Goal: Task Accomplishment & Management: Complete application form

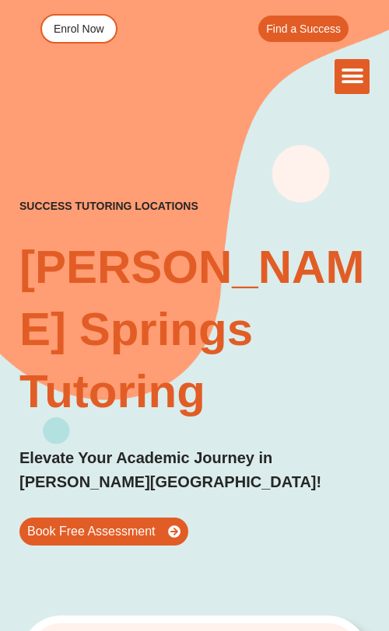
scroll to position [51, 0]
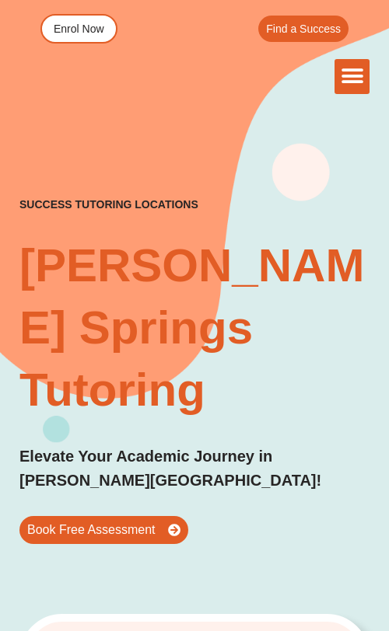
click at [124, 65] on div "The Difference Personalised Program Inspirational Tutors Motivational Learning …" at bounding box center [194, 76] width 350 height 35
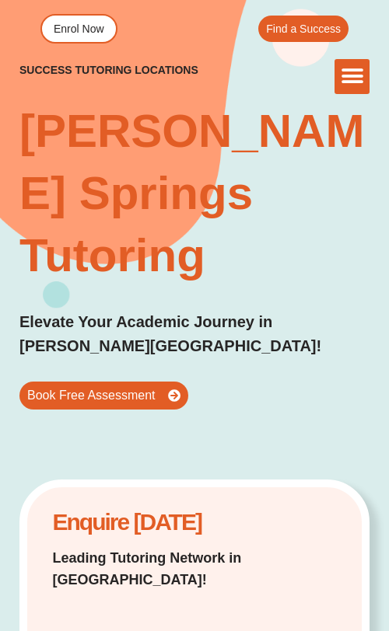
scroll to position [207, 0]
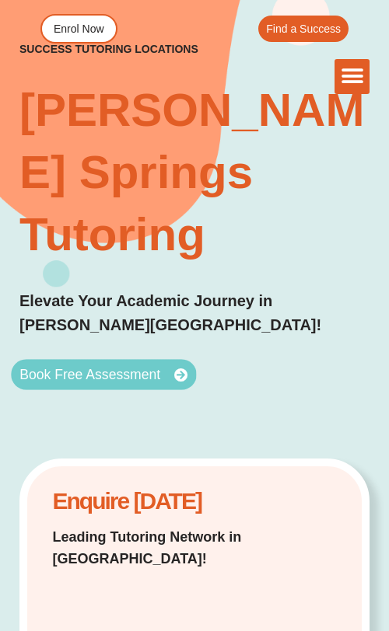
click at [87, 379] on span "Book Free Assessment" at bounding box center [89, 375] width 141 height 14
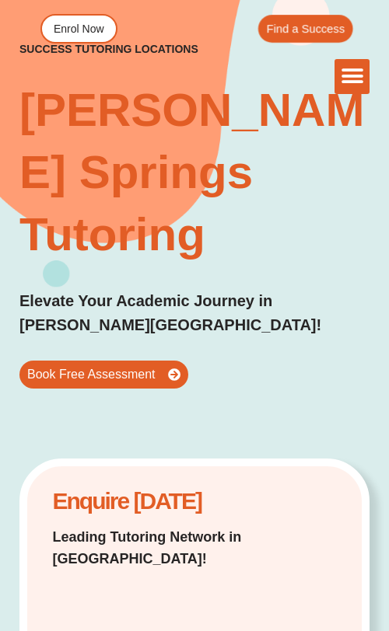
click at [202, 19] on div "Find a Success" at bounding box center [260, 29] width 183 height 28
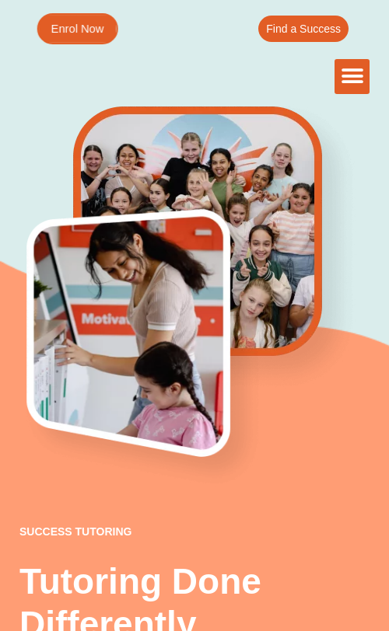
click at [96, 26] on span "Enrol Now" at bounding box center [77, 29] width 53 height 12
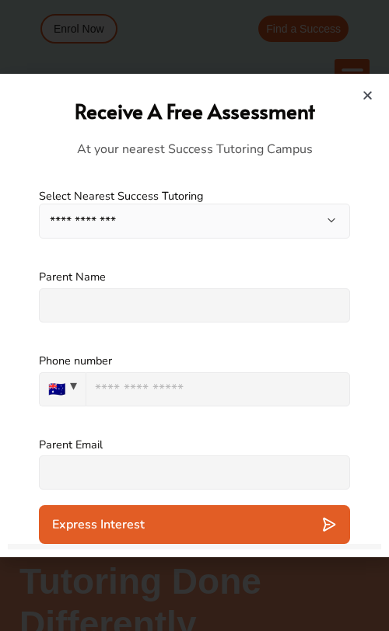
click at [371, 92] on icon "Close" at bounding box center [367, 95] width 12 height 12
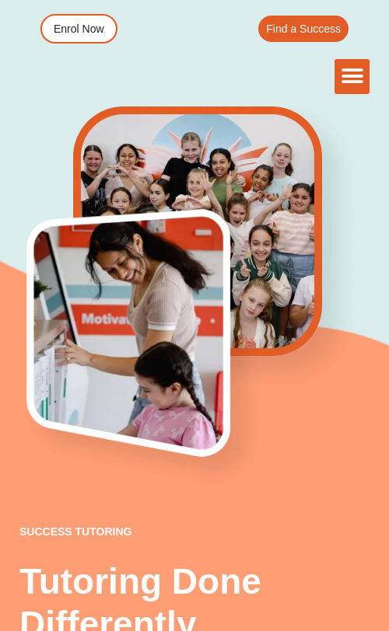
click at [94, 68] on div "The Difference Personalised Program Inspirational Tutors Motivational Learning …" at bounding box center [194, 76] width 350 height 35
click at [93, 34] on span "Enrol Now" at bounding box center [77, 29] width 53 height 12
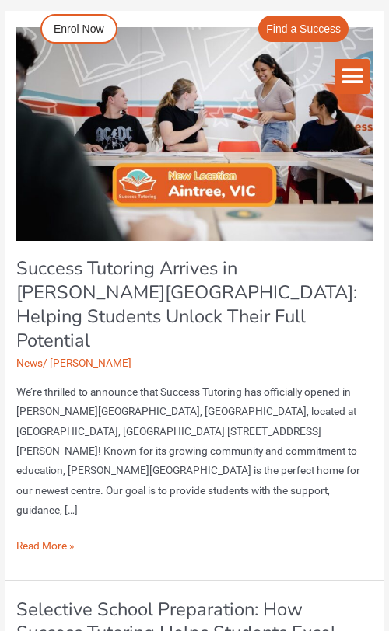
click at [116, 278] on link "Success Tutoring Arrives in [PERSON_NAME][GEOGRAPHIC_DATA]: Helping Students Un…" at bounding box center [186, 304] width 341 height 96
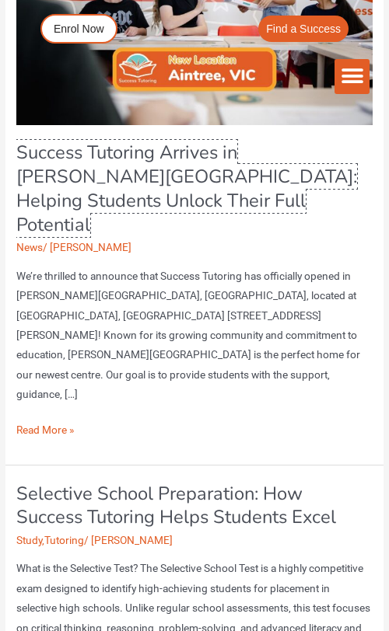
scroll to position [120, 0]
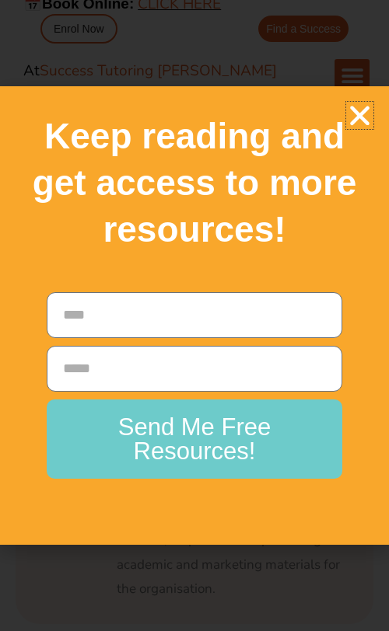
scroll to position [3702, 0]
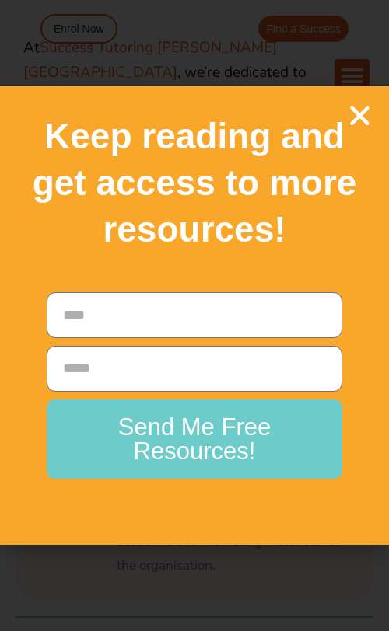
click at [355, 111] on icon "Close" at bounding box center [359, 115] width 27 height 27
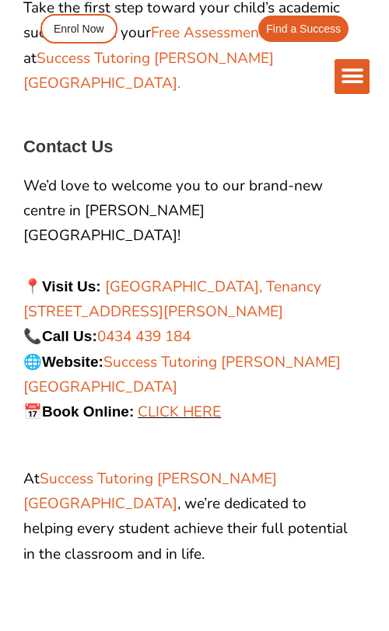
scroll to position [3267, 0]
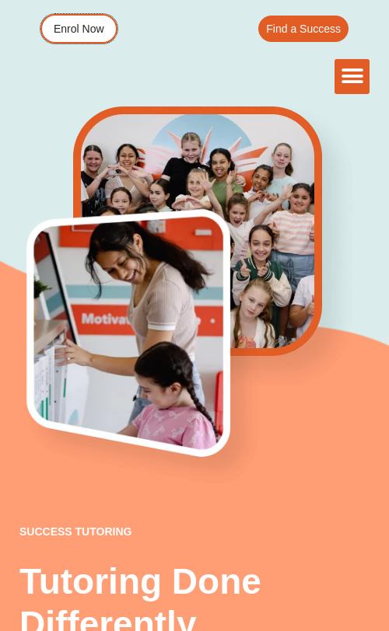
click at [93, 34] on span "Enrol Now" at bounding box center [79, 28] width 51 height 11
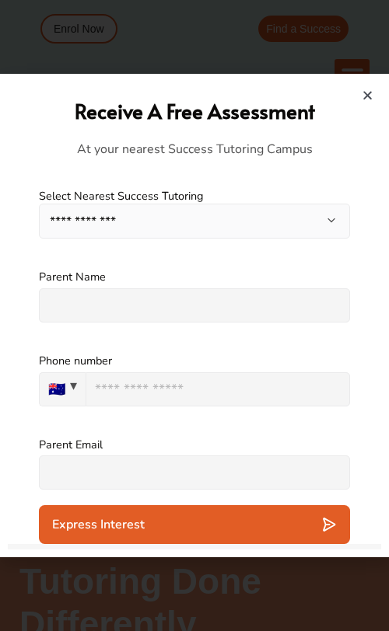
click at [364, 95] on icon "Close" at bounding box center [367, 95] width 12 height 12
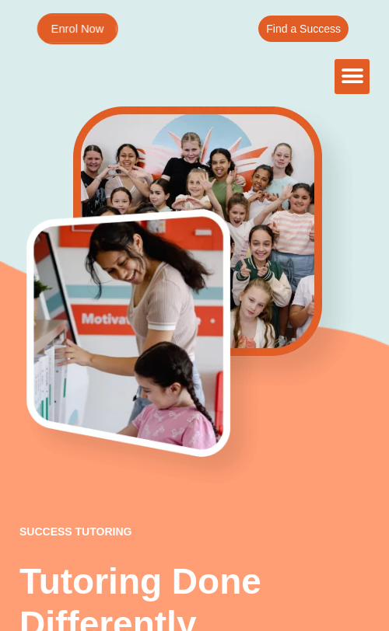
click at [75, 38] on link "Enrol Now" at bounding box center [77, 28] width 81 height 31
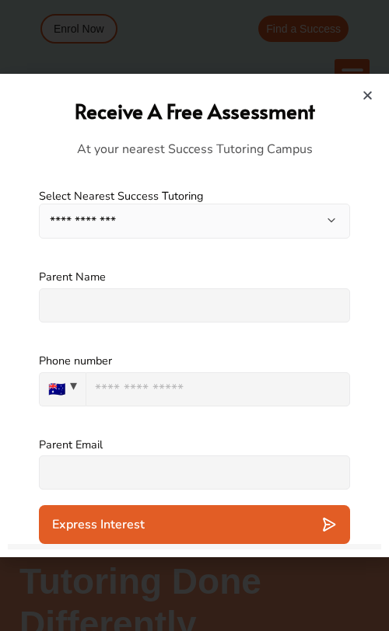
click at [138, 223] on select "**********" at bounding box center [194, 221] width 311 height 35
click at [369, 93] on icon "Close" at bounding box center [367, 95] width 12 height 12
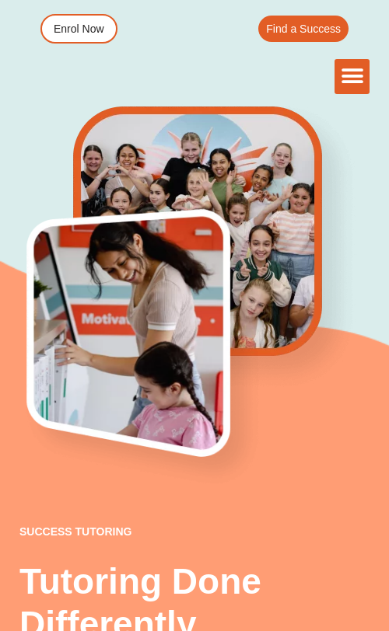
click at [75, 110] on div "success tutoring Tutoring Done Differently Australia's #1 personalised English …" at bounding box center [194, 375] width 350 height 975
click at [82, 34] on span "Enrol Now" at bounding box center [77, 29] width 53 height 12
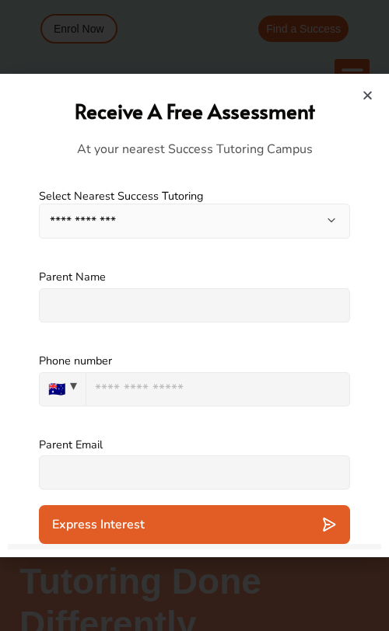
click at [208, 51] on div at bounding box center [194, 315] width 389 height 631
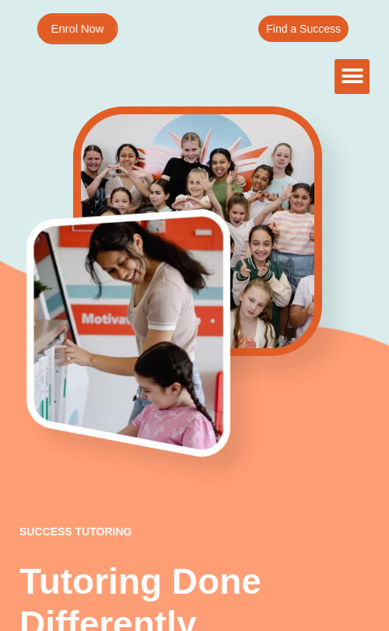
click at [98, 21] on link "Enrol Now" at bounding box center [77, 28] width 81 height 31
